Goal: Task Accomplishment & Management: Complete application form

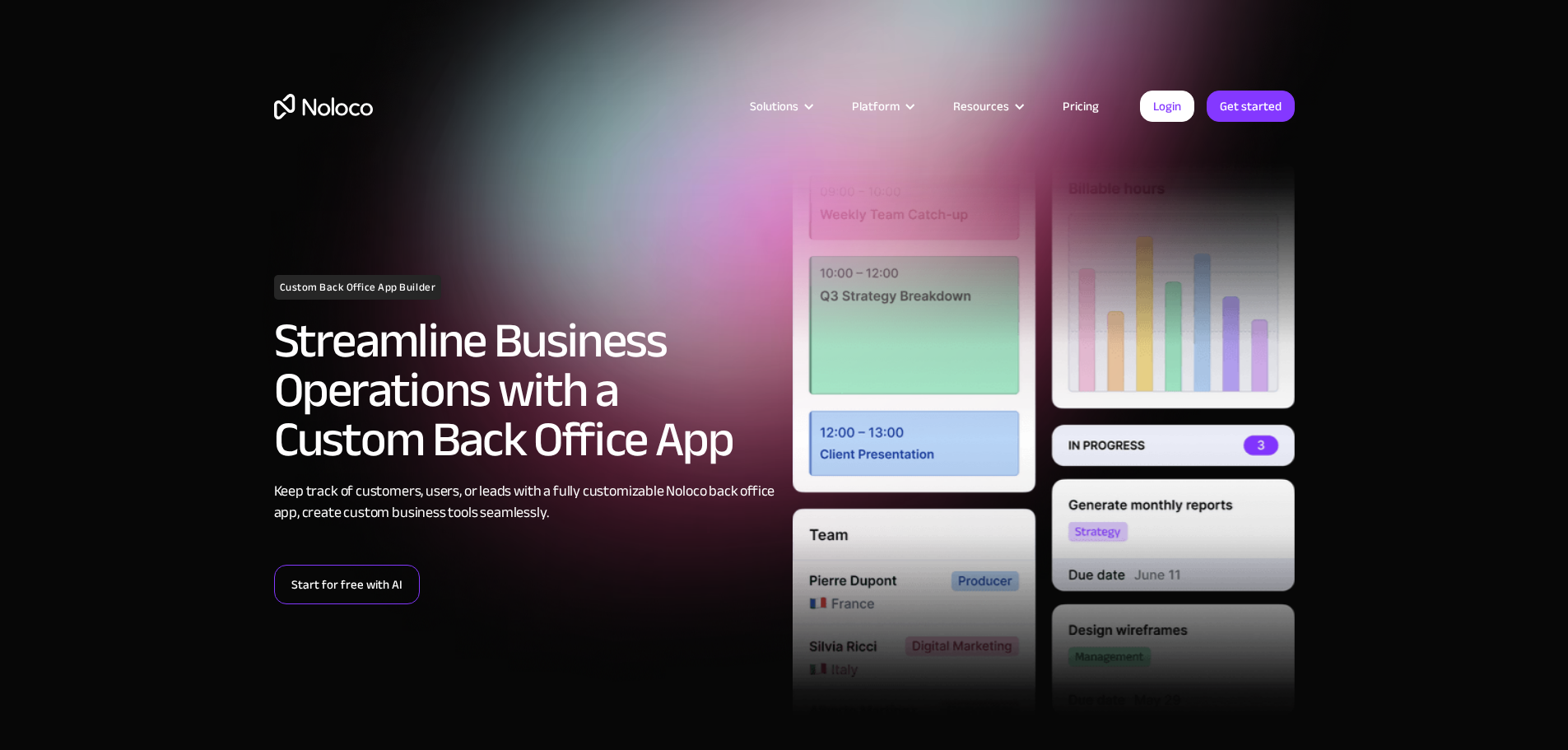
click at [385, 587] on link "Start for free with AI" at bounding box center [347, 584] width 146 height 40
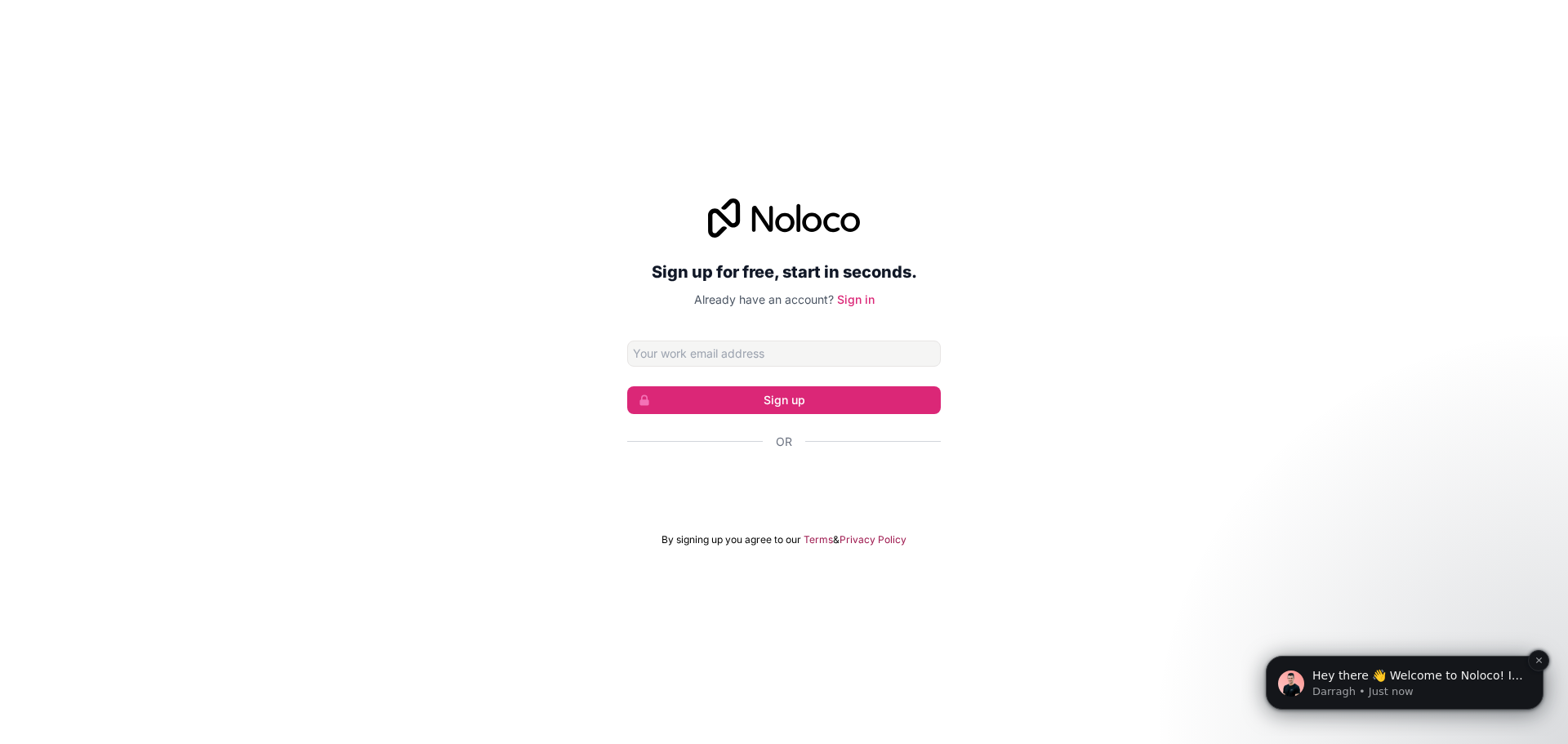
click at [1454, 687] on p "Darragh • Just now" at bounding box center [1418, 691] width 211 height 14
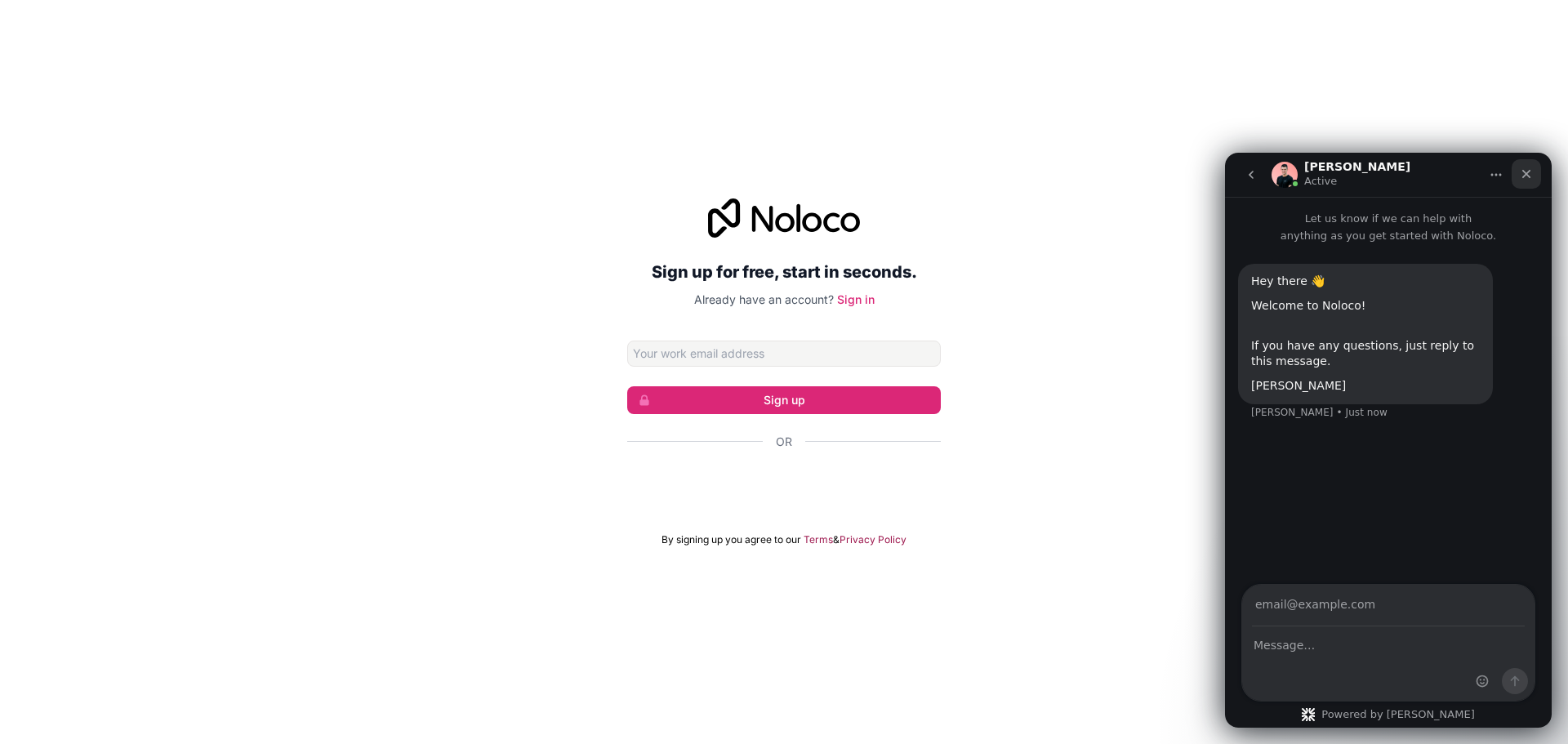
click at [1523, 181] on div "Close" at bounding box center [1527, 173] width 30 height 30
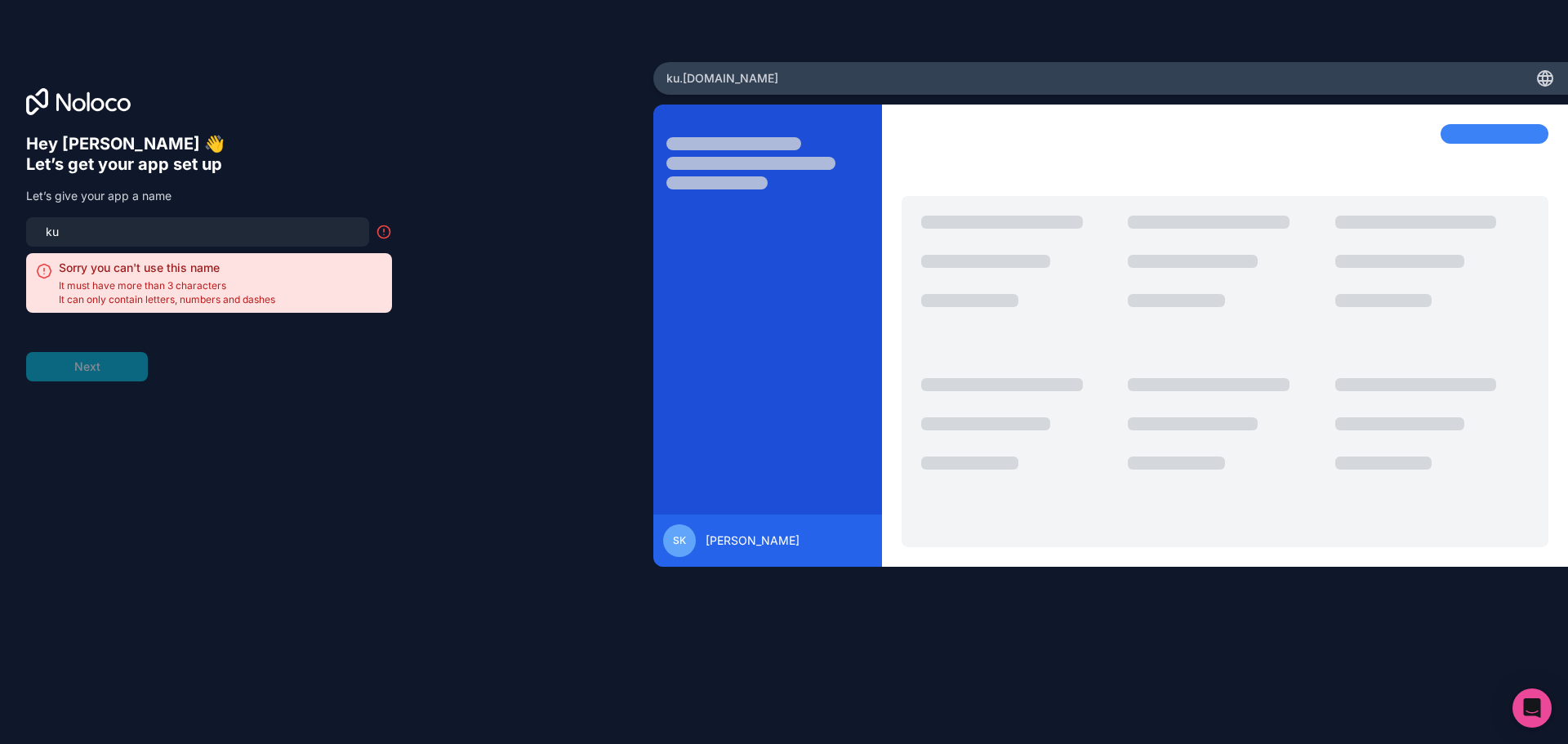
type input "k"
type input "s"
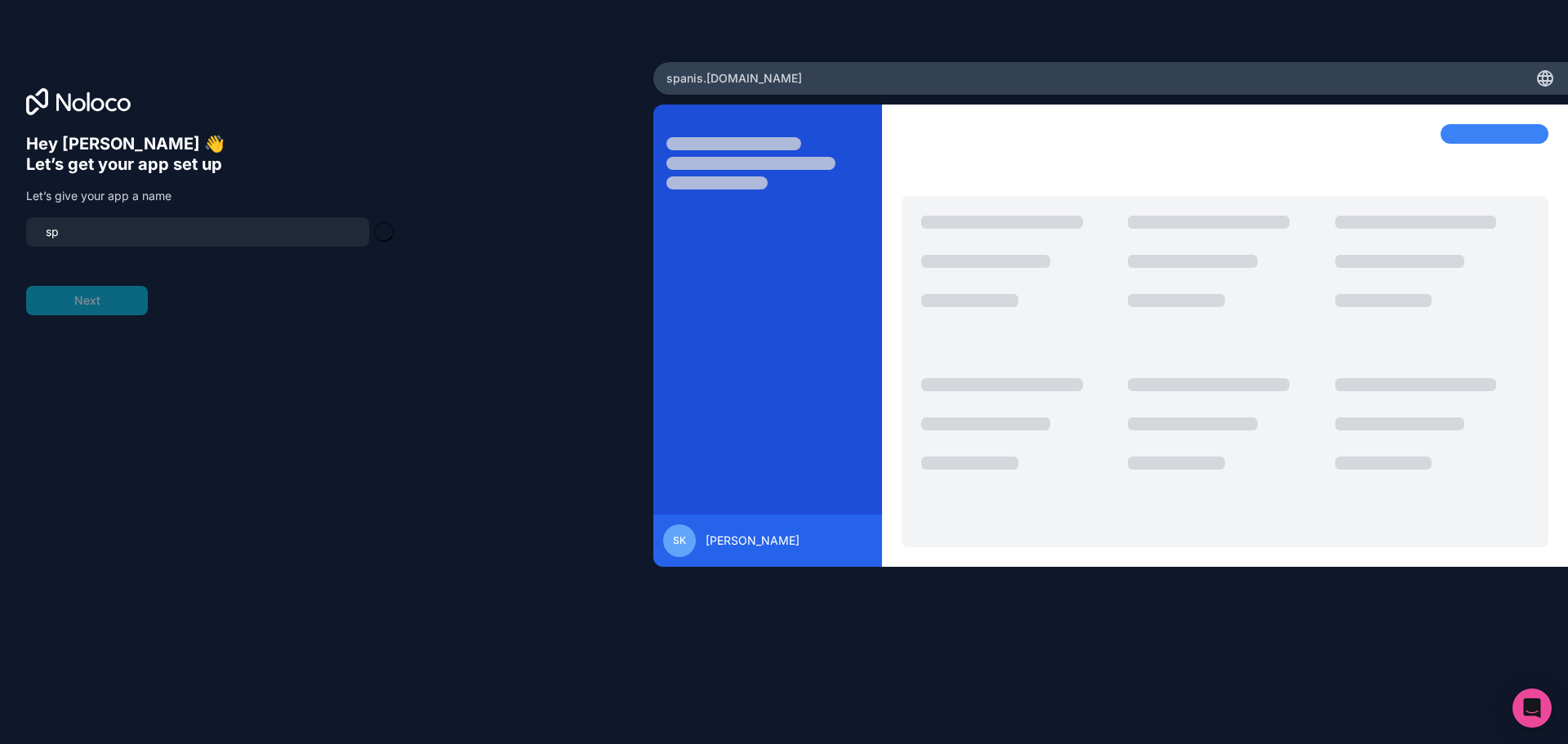
type input "s"
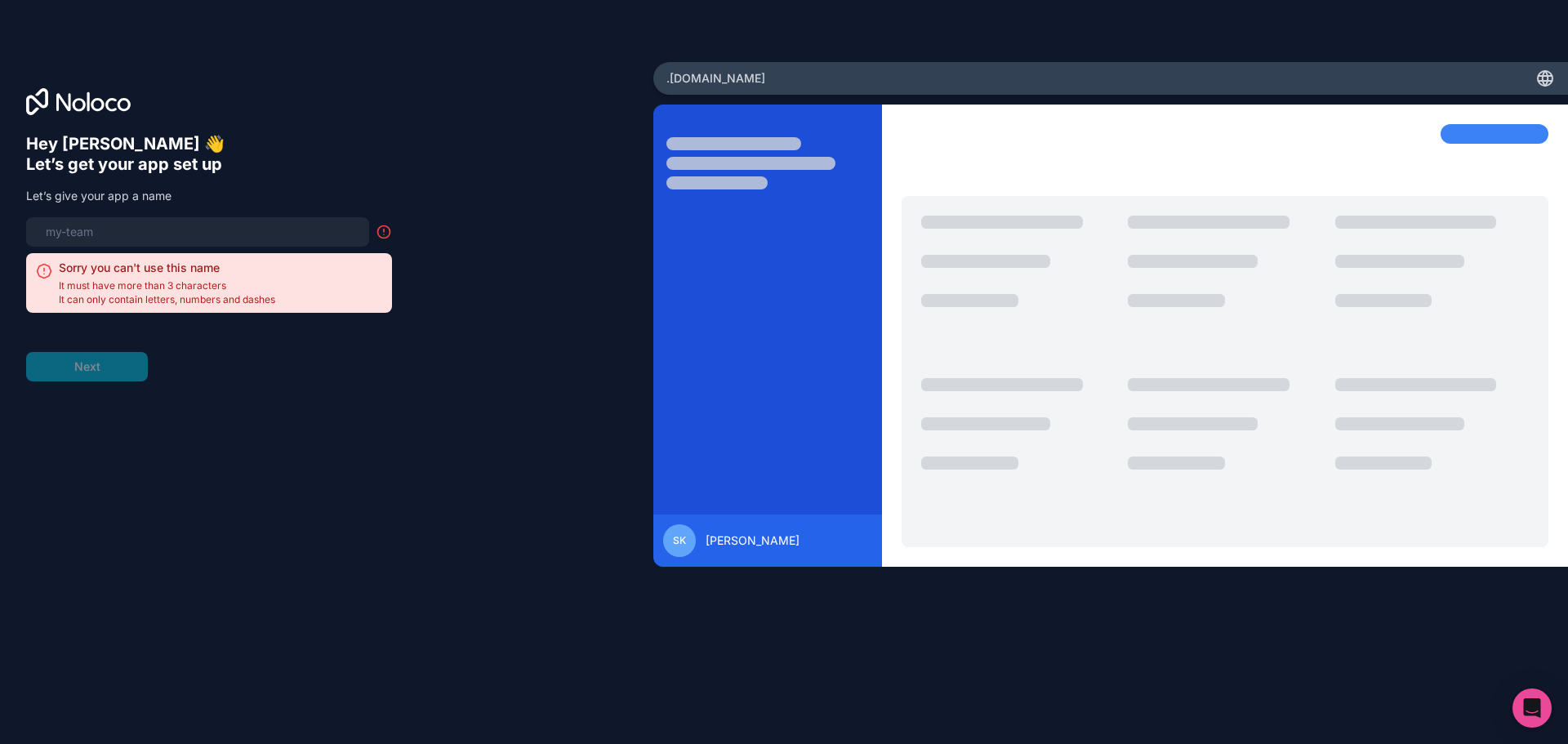
type input "l"
click at [303, 229] on input at bounding box center [197, 232] width 323 height 23
type input "l"
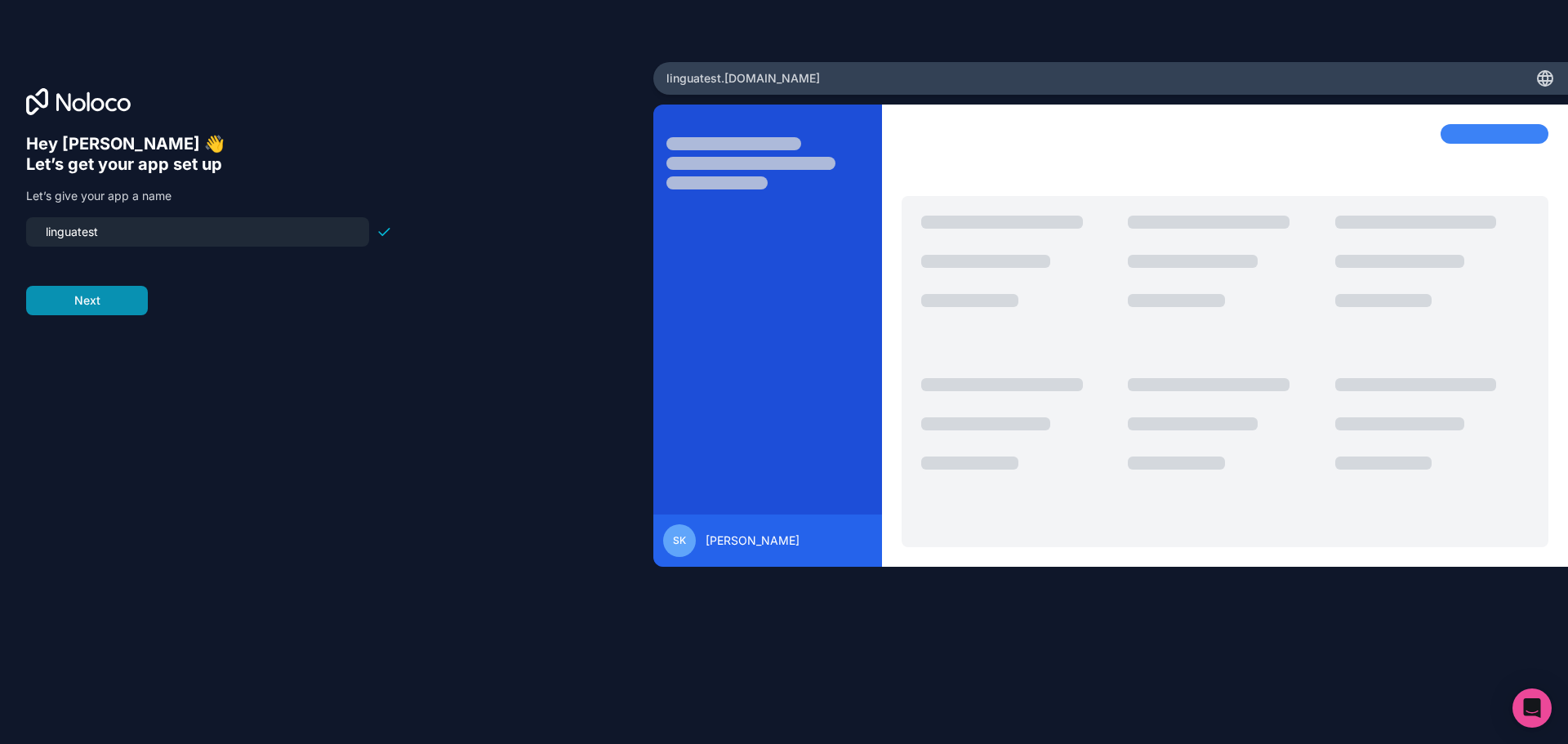
type input "linguatest"
click at [134, 289] on form "linguatest Next" at bounding box center [209, 267] width 366 height 98
click at [88, 295] on button "Next" at bounding box center [87, 300] width 121 height 30
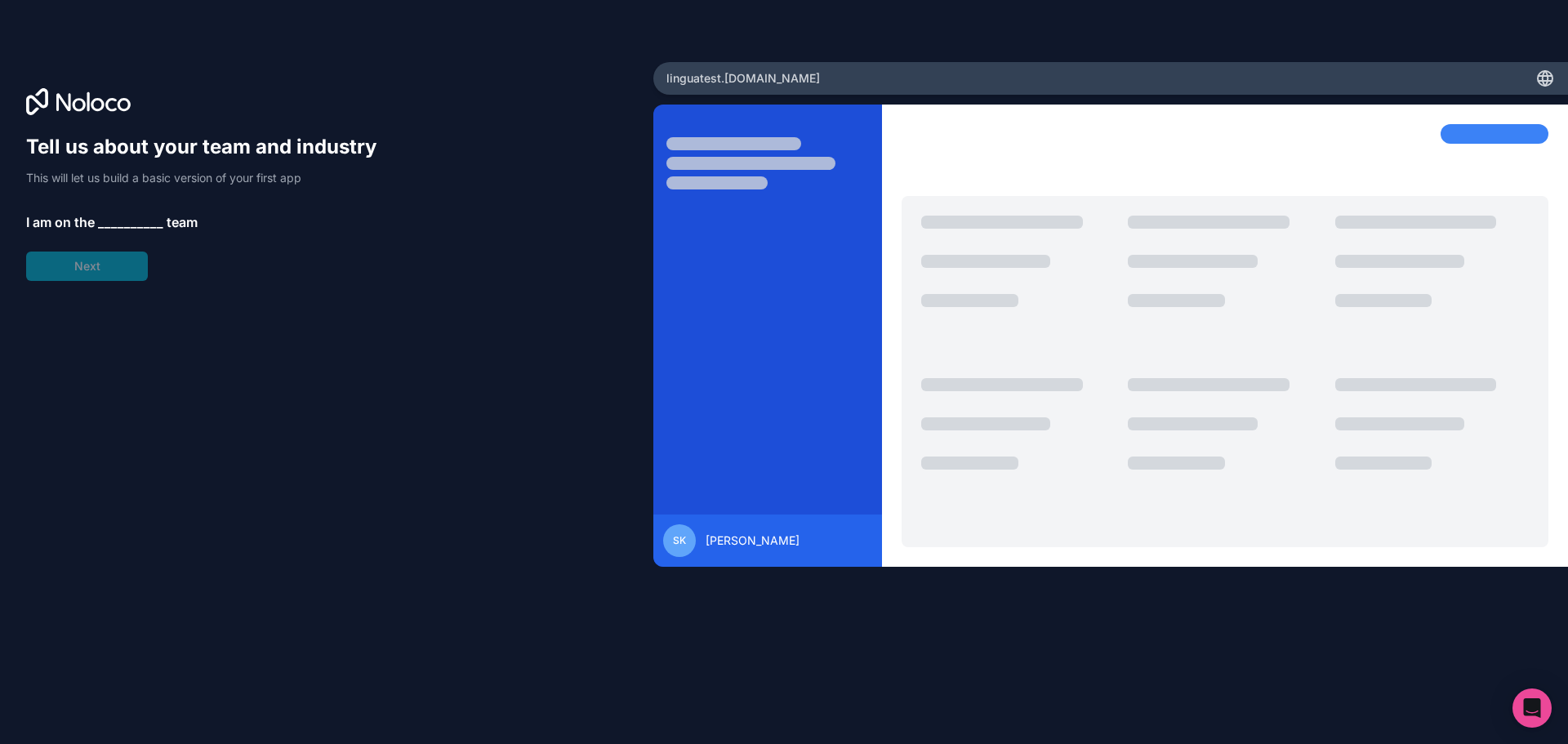
click at [111, 219] on span "__________" at bounding box center [131, 222] width 65 height 19
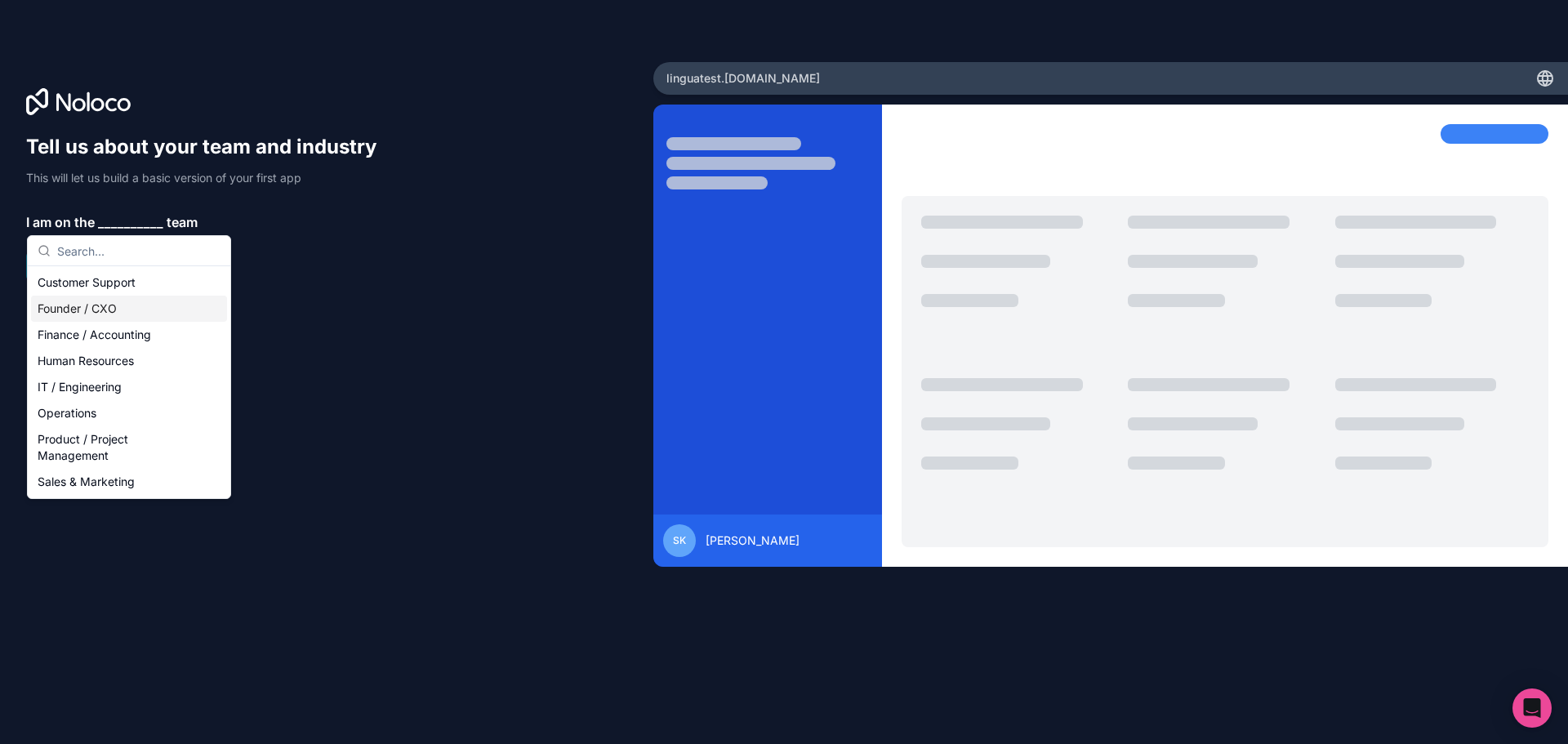
click at [116, 307] on div "Founder / CXO" at bounding box center [129, 308] width 196 height 26
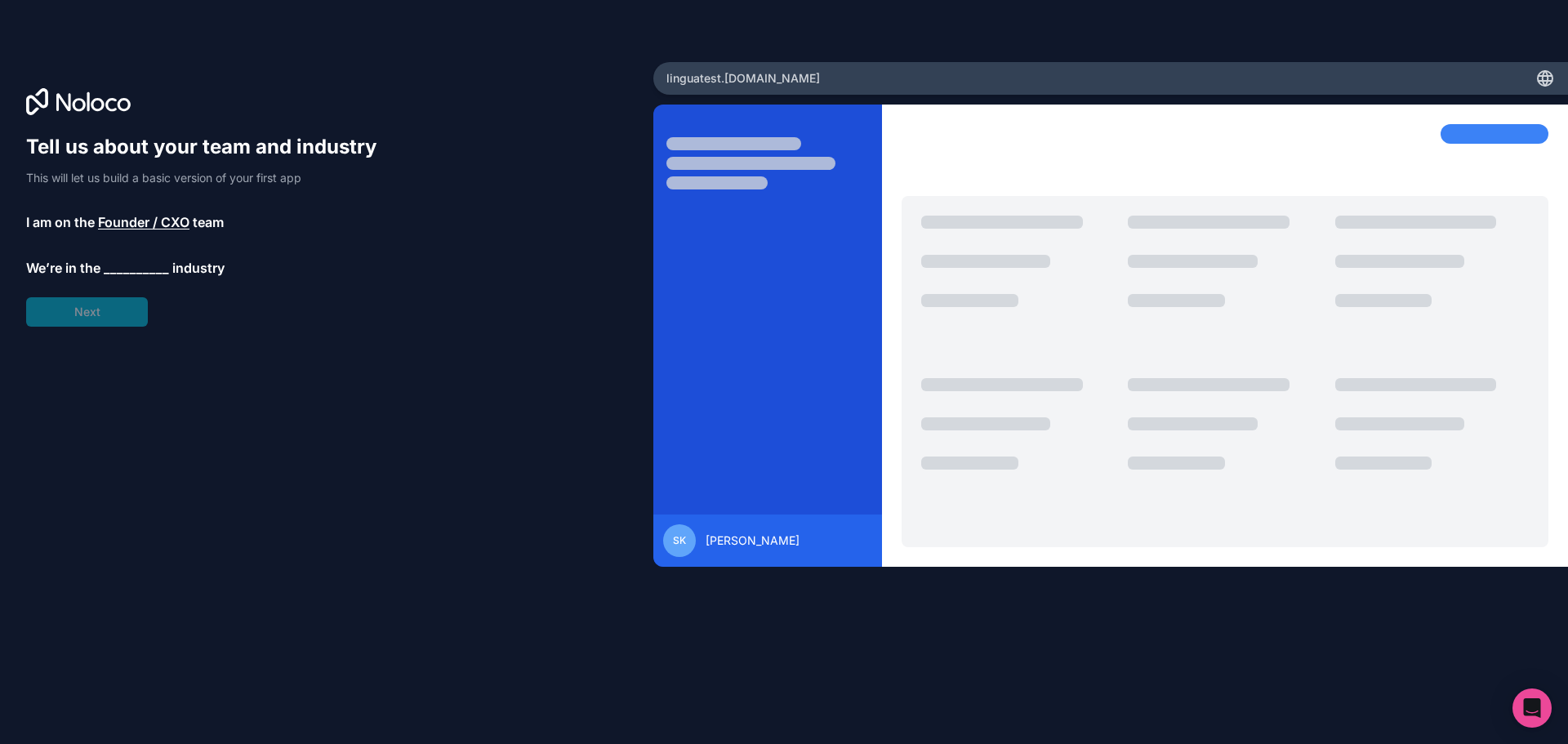
click at [121, 270] on span "__________" at bounding box center [137, 268] width 65 height 19
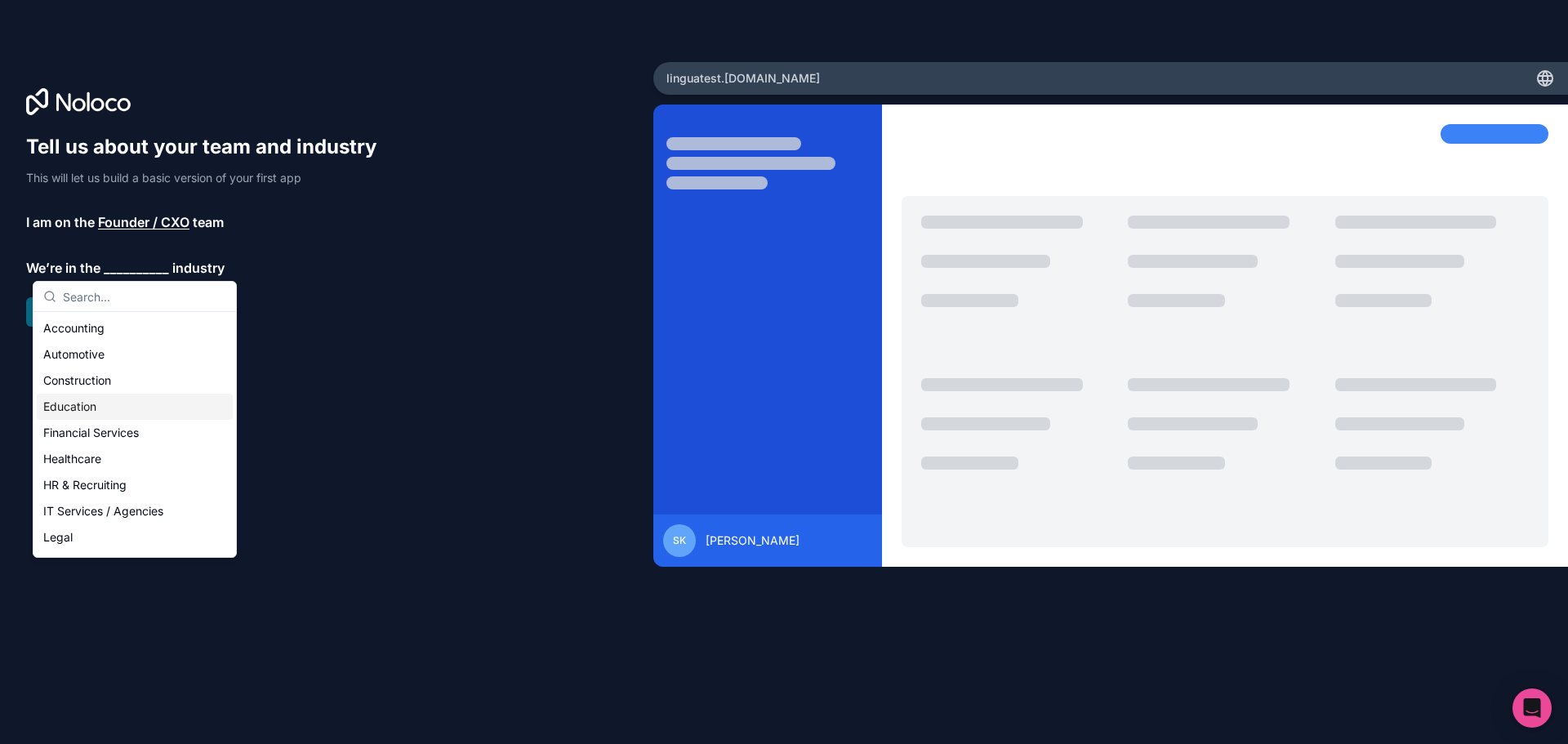
click at [102, 408] on div "Education" at bounding box center [135, 406] width 196 height 26
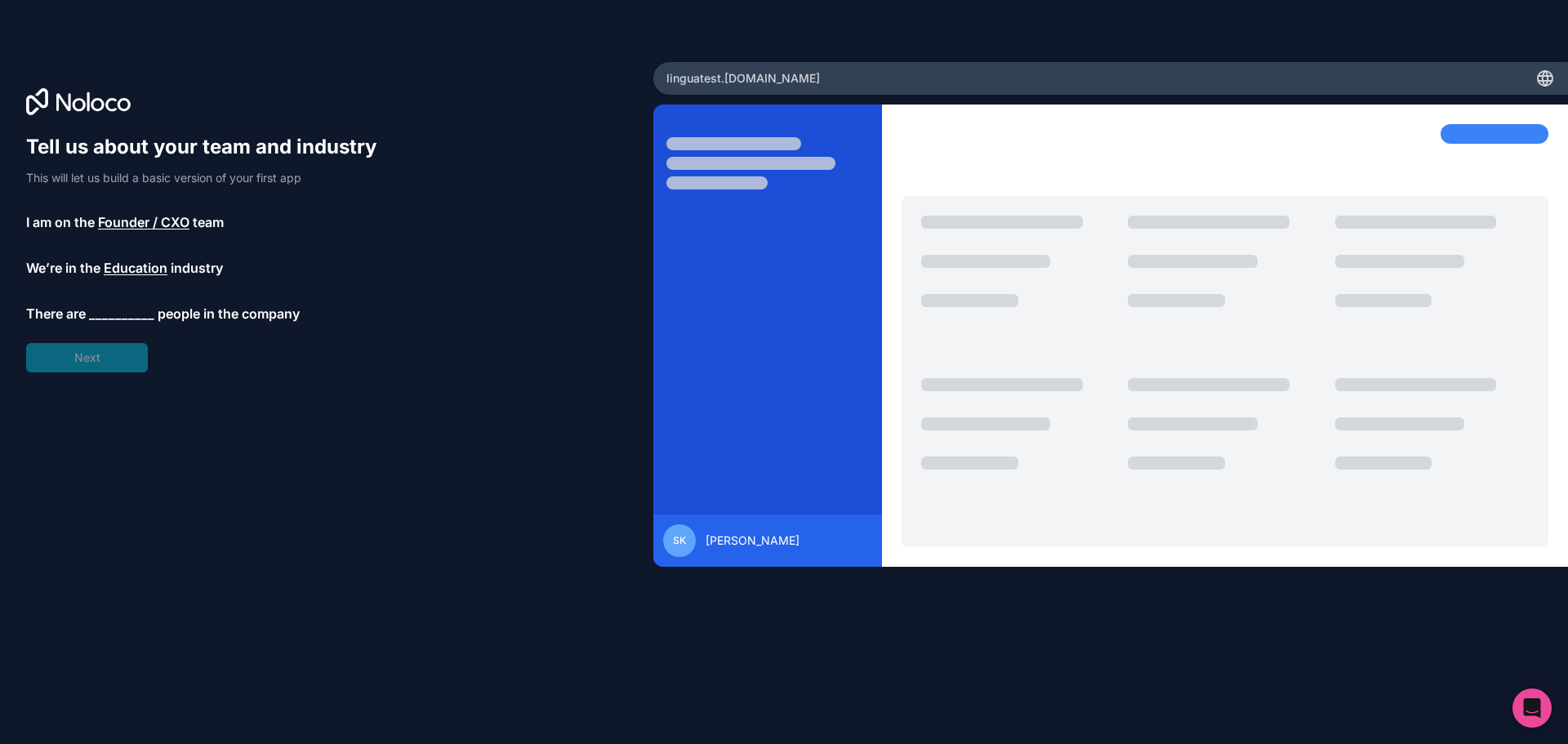
click at [119, 310] on span "__________" at bounding box center [121, 314] width 65 height 19
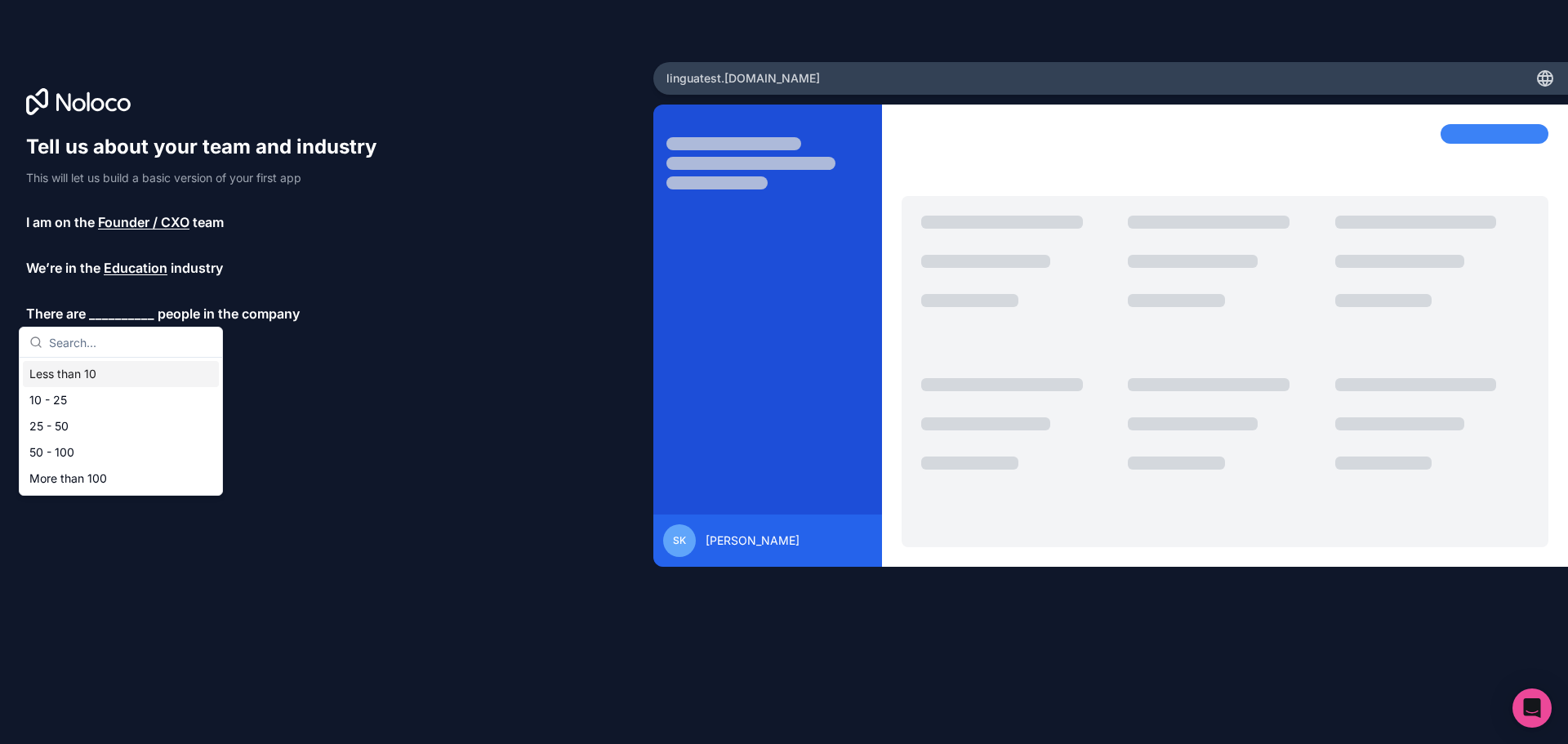
click at [132, 368] on div "Less than 10" at bounding box center [121, 373] width 196 height 26
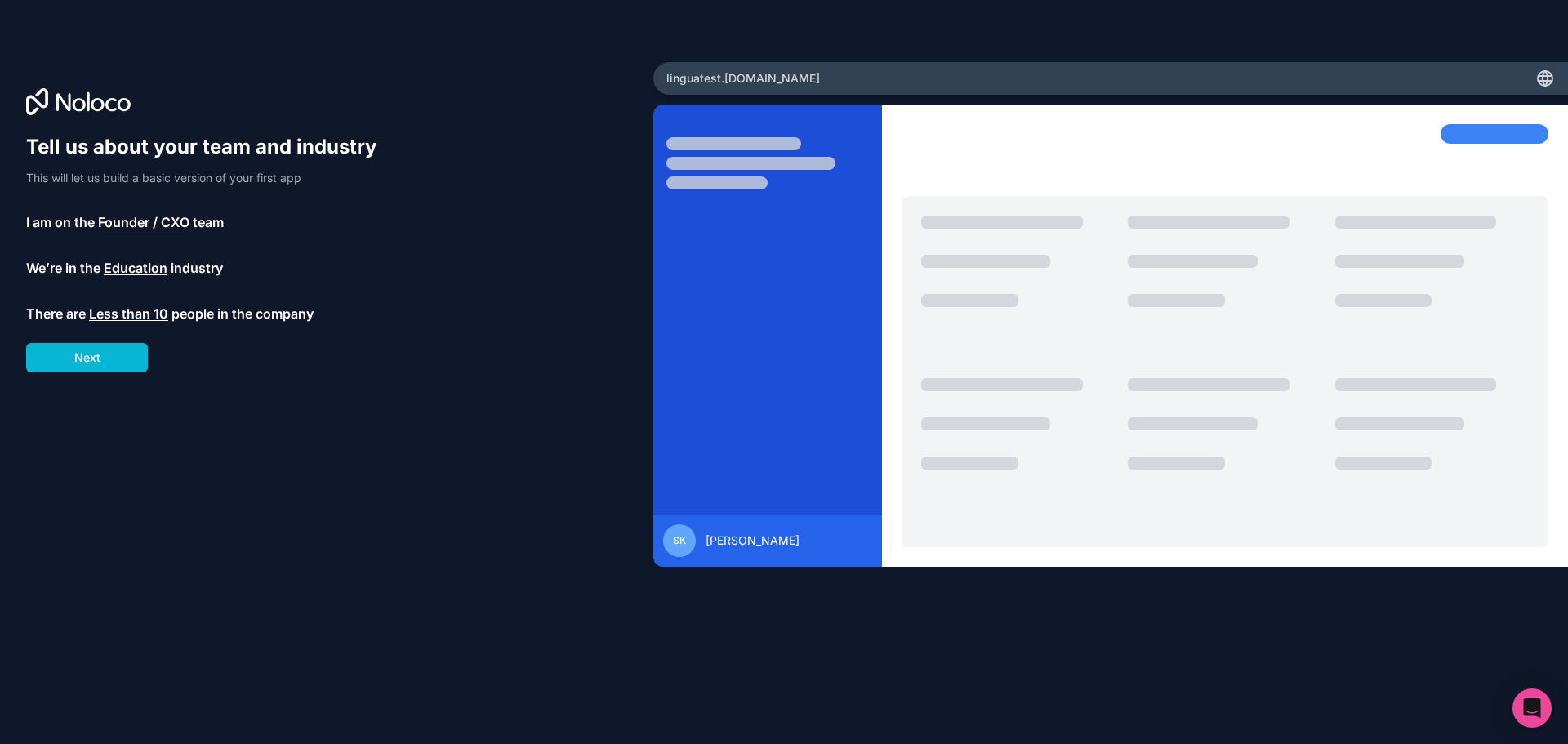
click at [132, 368] on button "Next" at bounding box center [87, 357] width 121 height 30
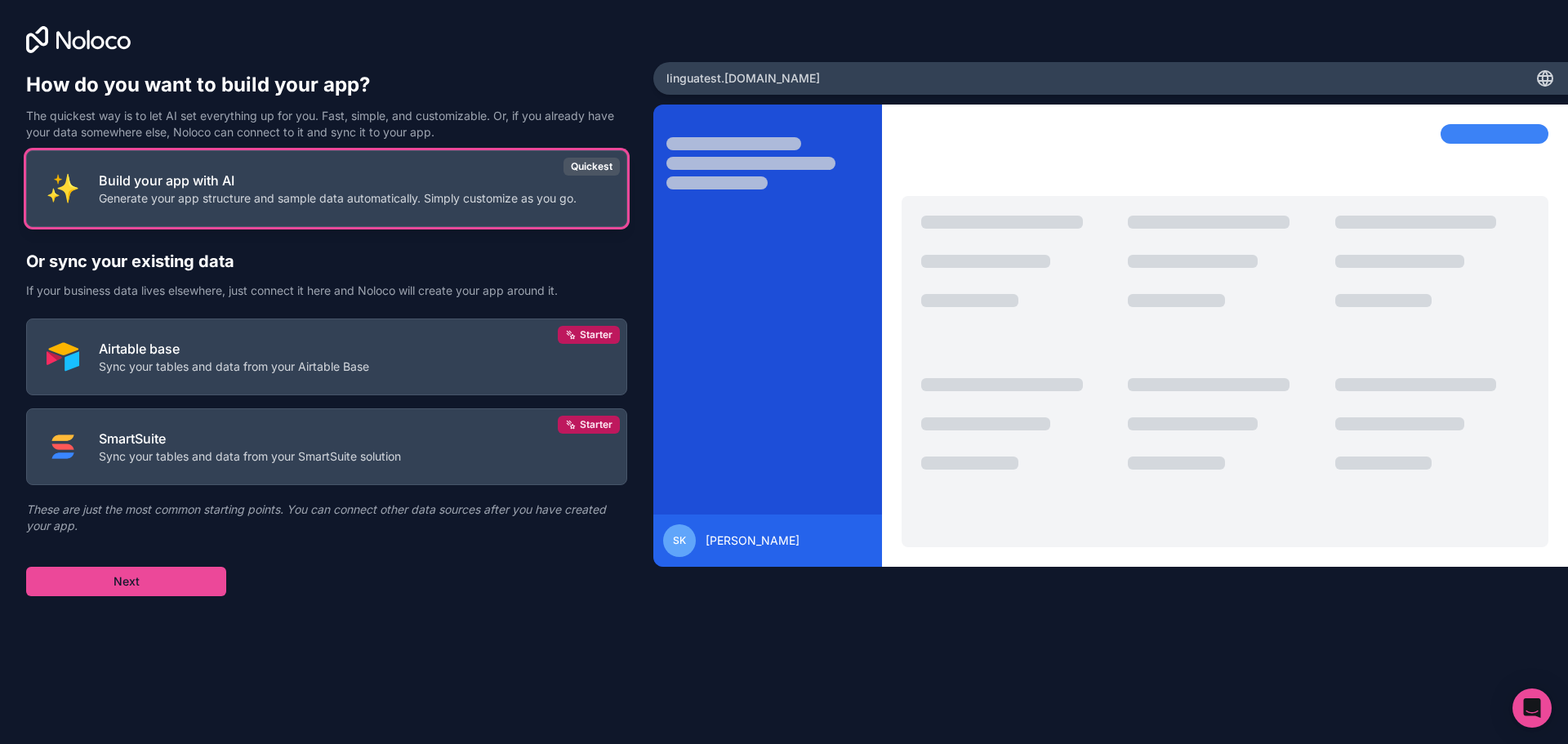
click at [299, 204] on p "Generate your app structure and sample data automatically. Simply customize as …" at bounding box center [338, 198] width 477 height 16
click at [138, 189] on p "Build your app with AI" at bounding box center [338, 180] width 477 height 19
